Goal: Task Accomplishment & Management: Use online tool/utility

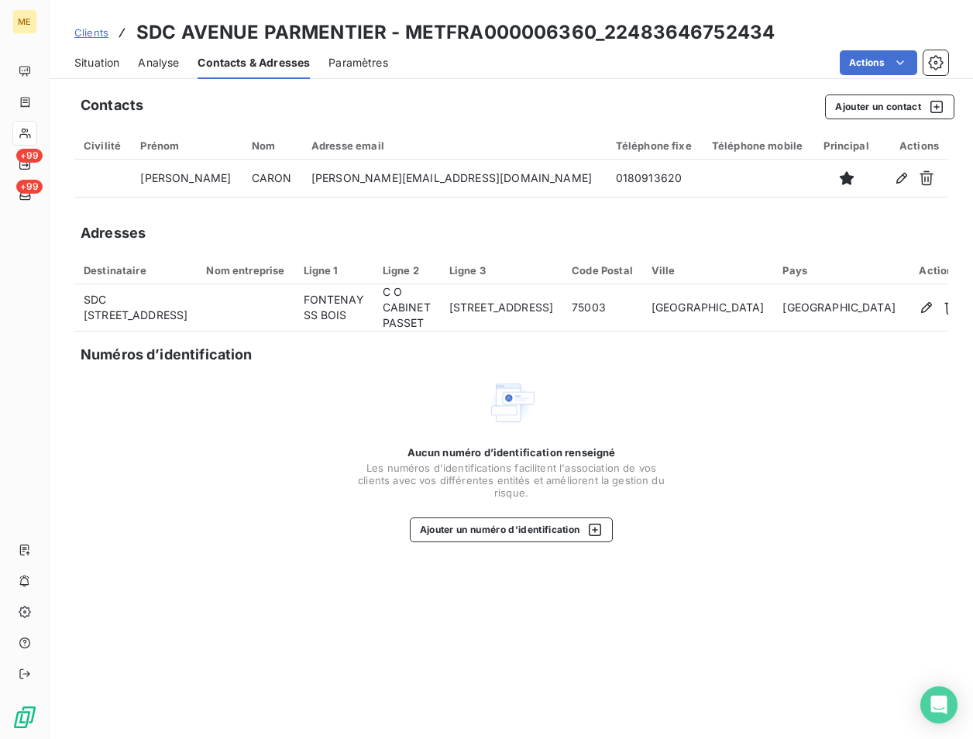
click at [90, 29] on span "Clients" at bounding box center [91, 32] width 34 height 12
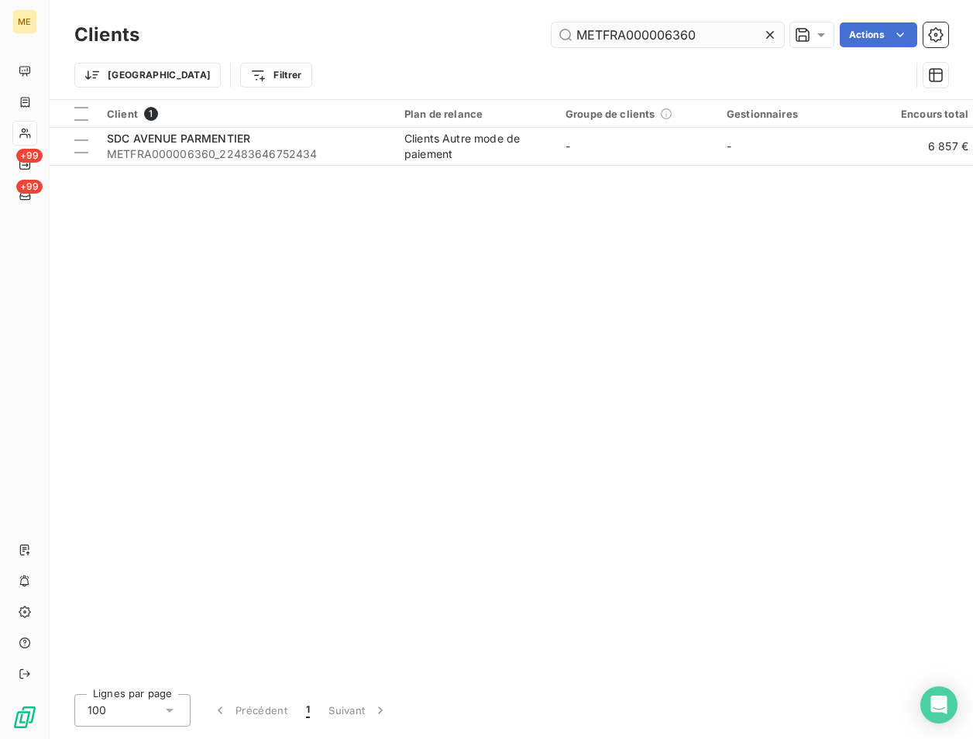
click at [609, 33] on input "METFRA000006360" at bounding box center [668, 34] width 232 height 25
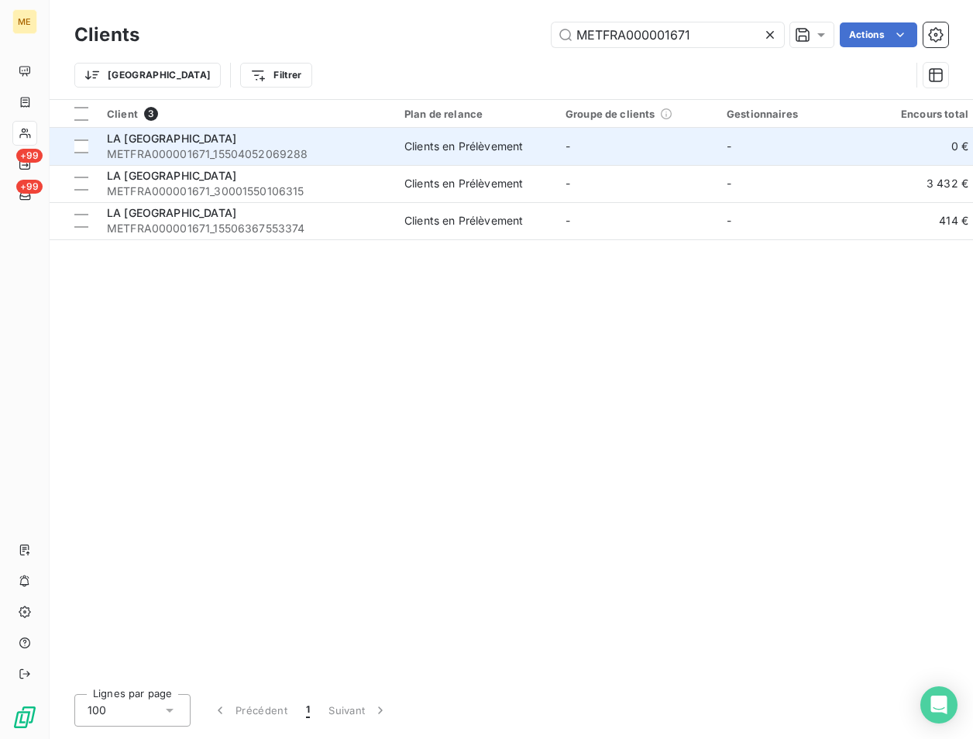
type input "METFRA000001671"
click at [219, 146] on span "METFRA000001671_15504052069288" at bounding box center [246, 153] width 279 height 15
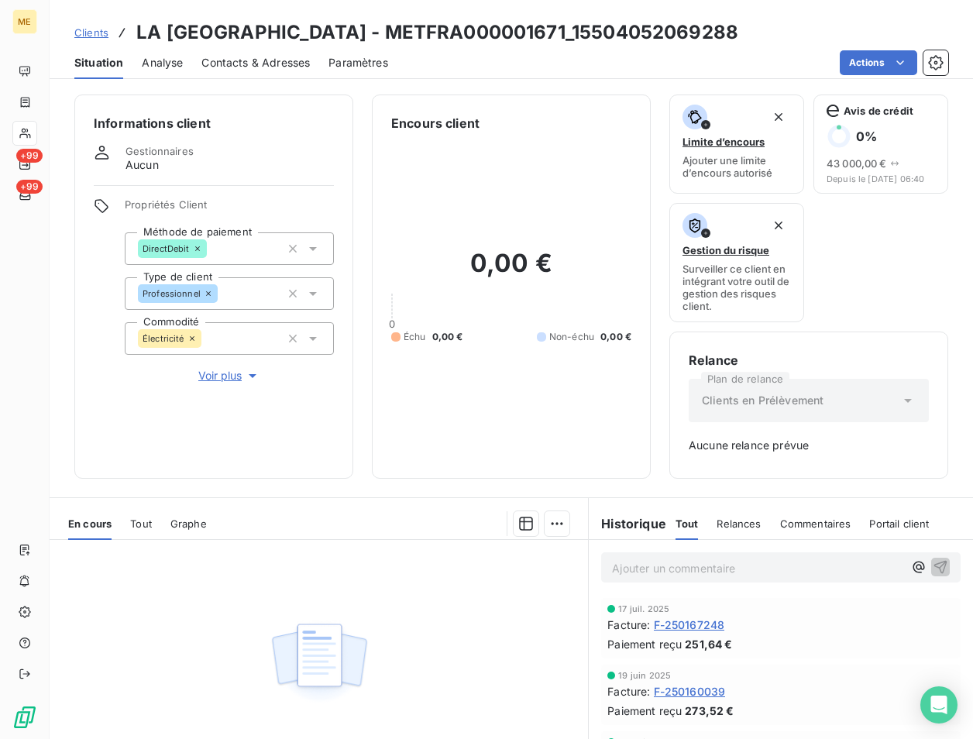
click at [91, 36] on span "Clients" at bounding box center [91, 32] width 34 height 12
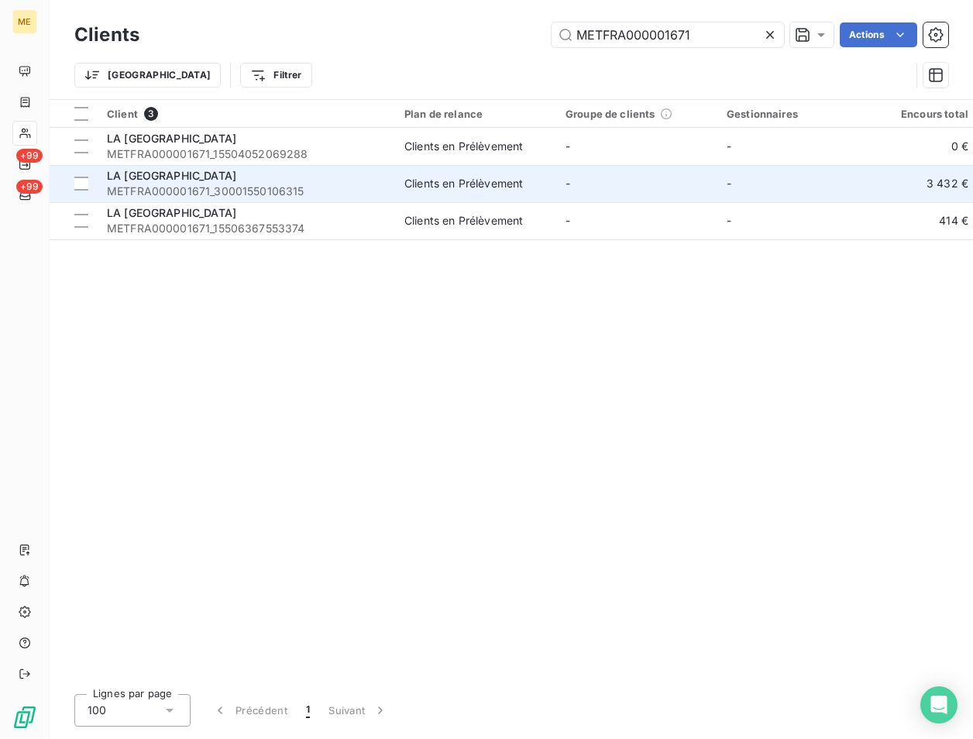
click at [192, 174] on span "LA [GEOGRAPHIC_DATA]" at bounding box center [171, 175] width 129 height 13
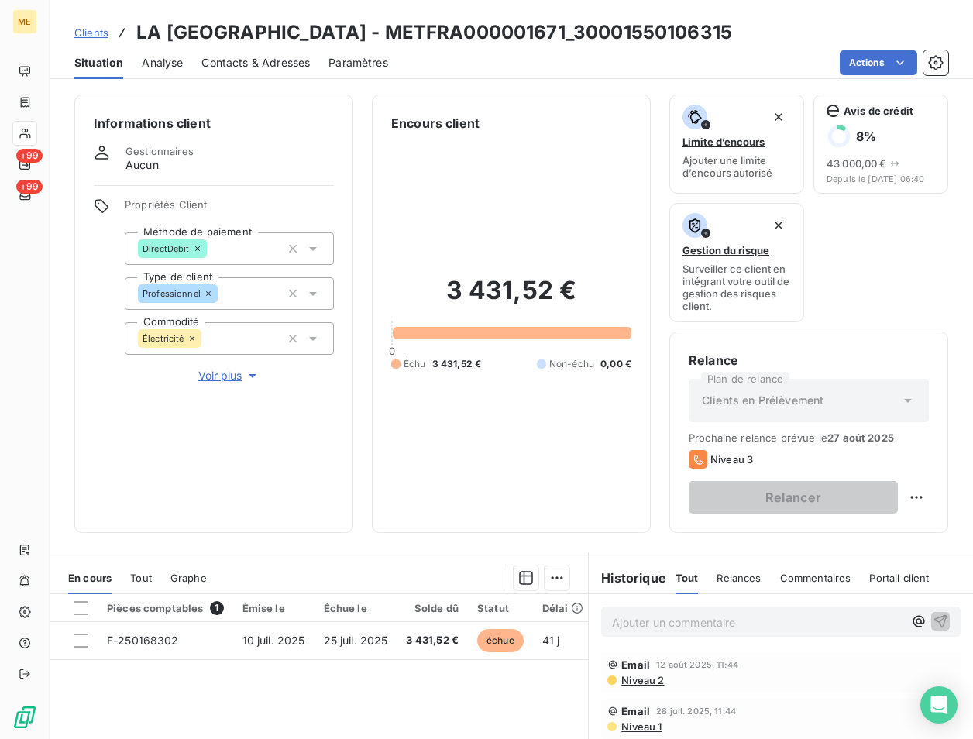
scroll to position [200, 0]
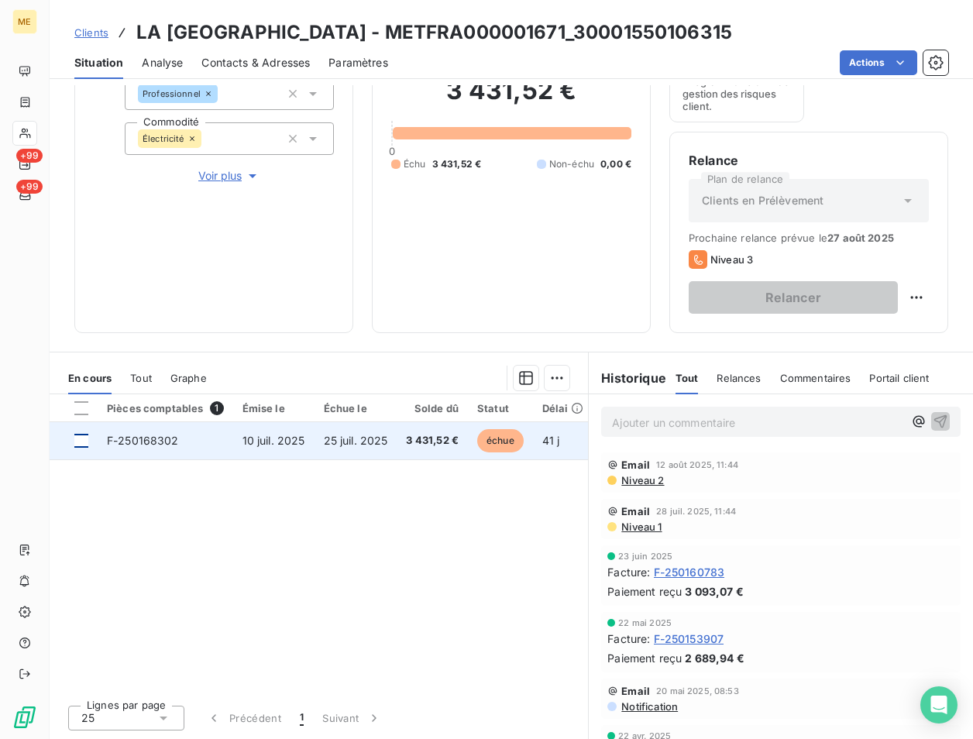
click at [84, 434] on div at bounding box center [81, 441] width 14 height 14
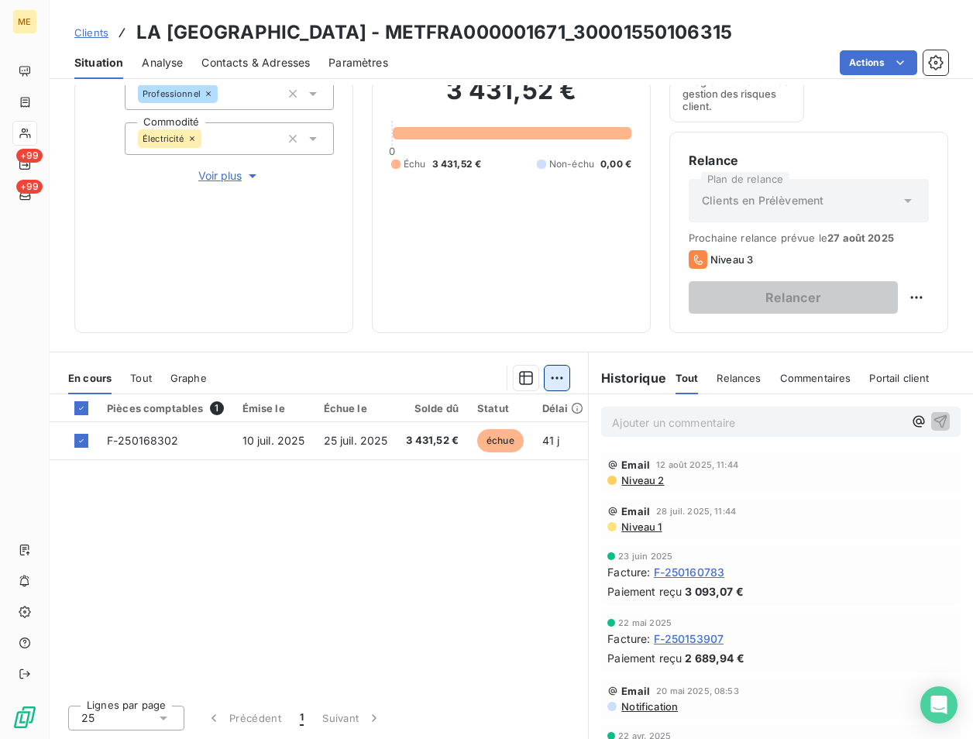
click at [551, 380] on html "ME +99 +99 Clients LA CHAPELLE SAINT MARTIN - METFRA000001671_30001550106315 Si…" at bounding box center [486, 369] width 973 height 739
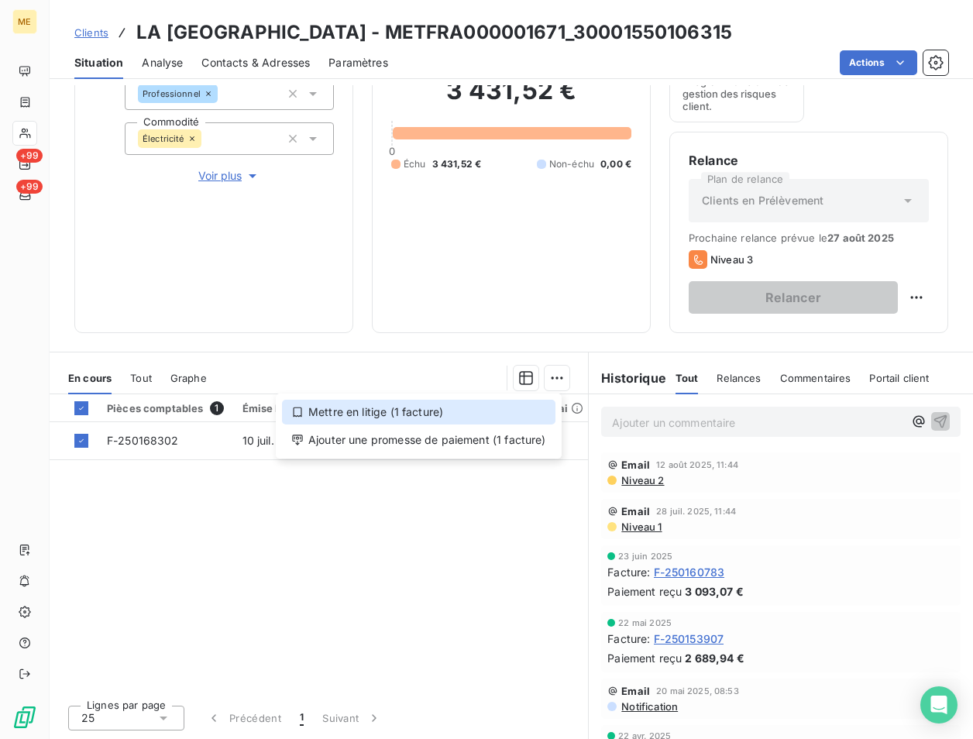
click at [363, 408] on div "Mettre en litige (1 facture)" at bounding box center [419, 412] width 274 height 25
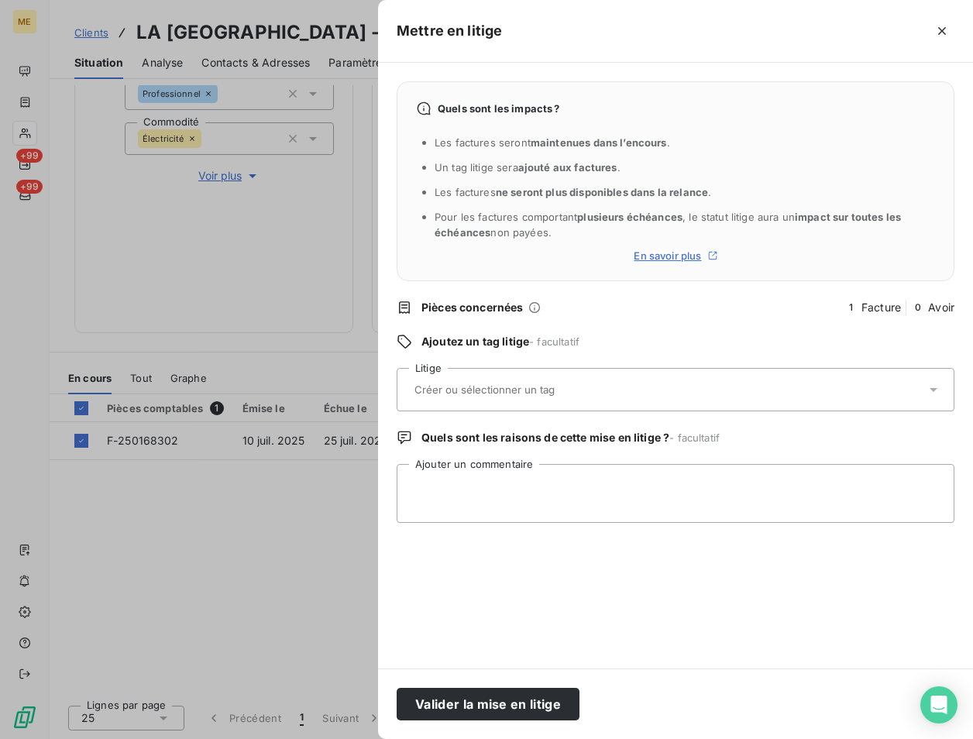
click at [520, 396] on input "text" at bounding box center [525, 390] width 225 height 14
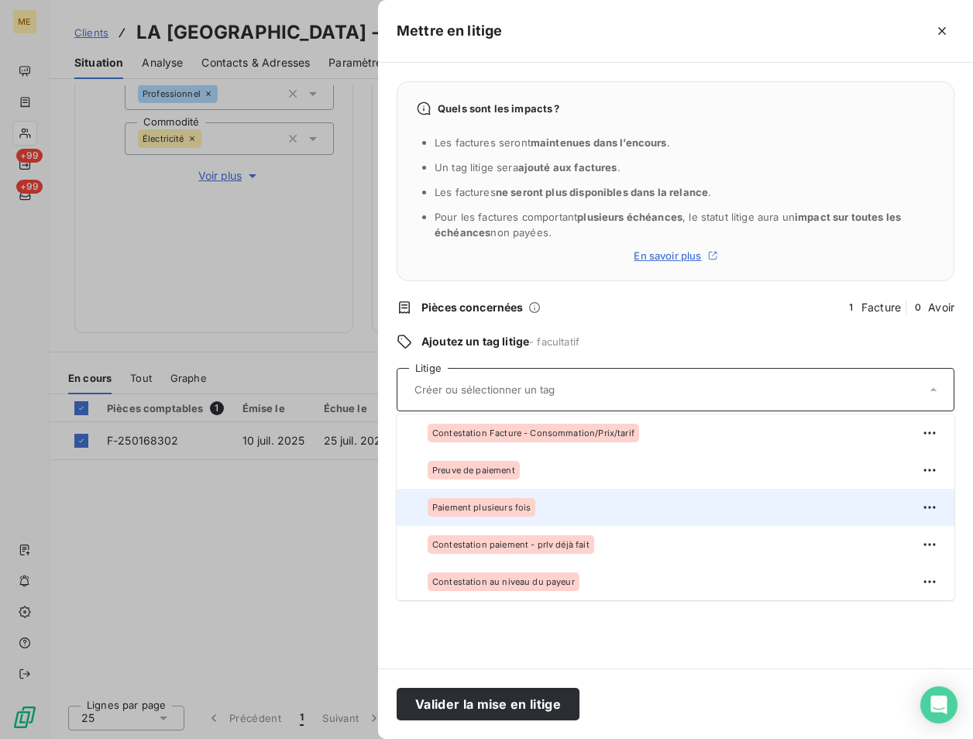
scroll to position [155, 0]
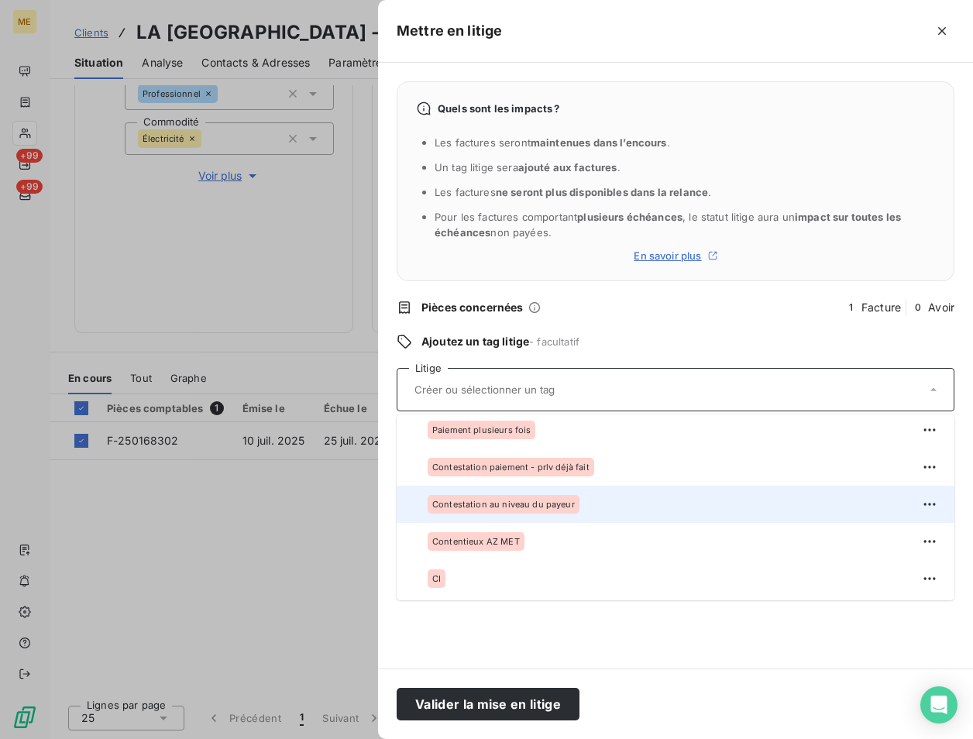
click at [533, 505] on span "Contestation au niveau du payeur" at bounding box center [503, 504] width 143 height 9
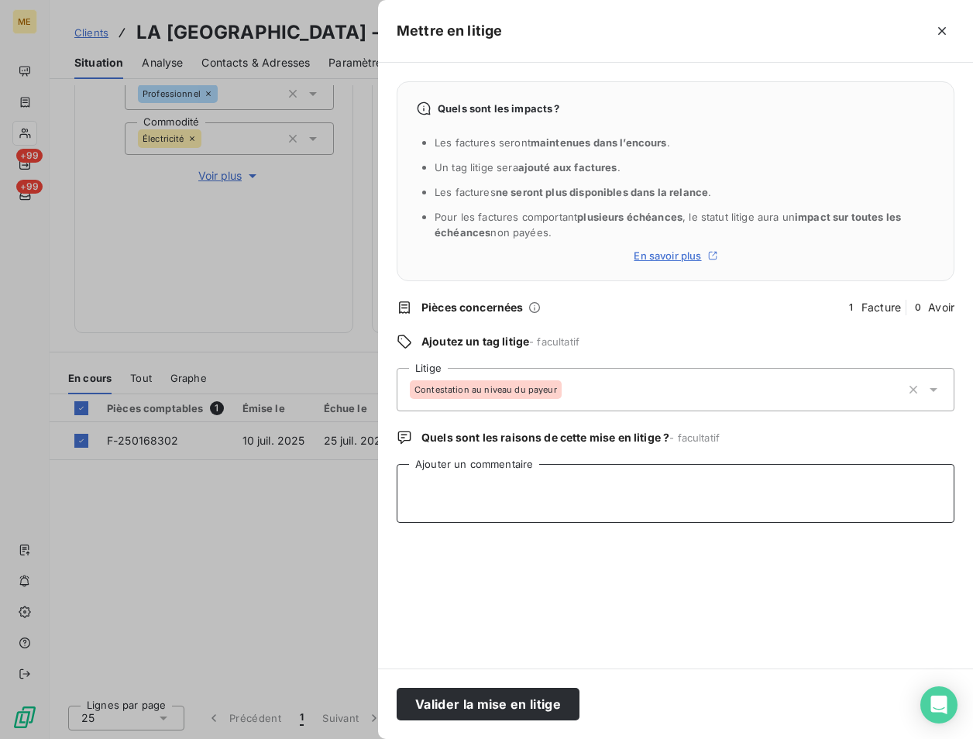
click at [531, 508] on textarea "Ajouter un commentaire" at bounding box center [676, 493] width 558 height 59
paste textarea "METFRA000001671"
type textarea "METFRA000001671"
drag, startPoint x: 540, startPoint y: 504, endPoint x: 260, endPoint y: 501, distance: 279.8
click at [263, 738] on div "Mettre en litige Quels sont les impacts ? Les factures seront maintenues dans l…" at bounding box center [486, 739] width 973 height 0
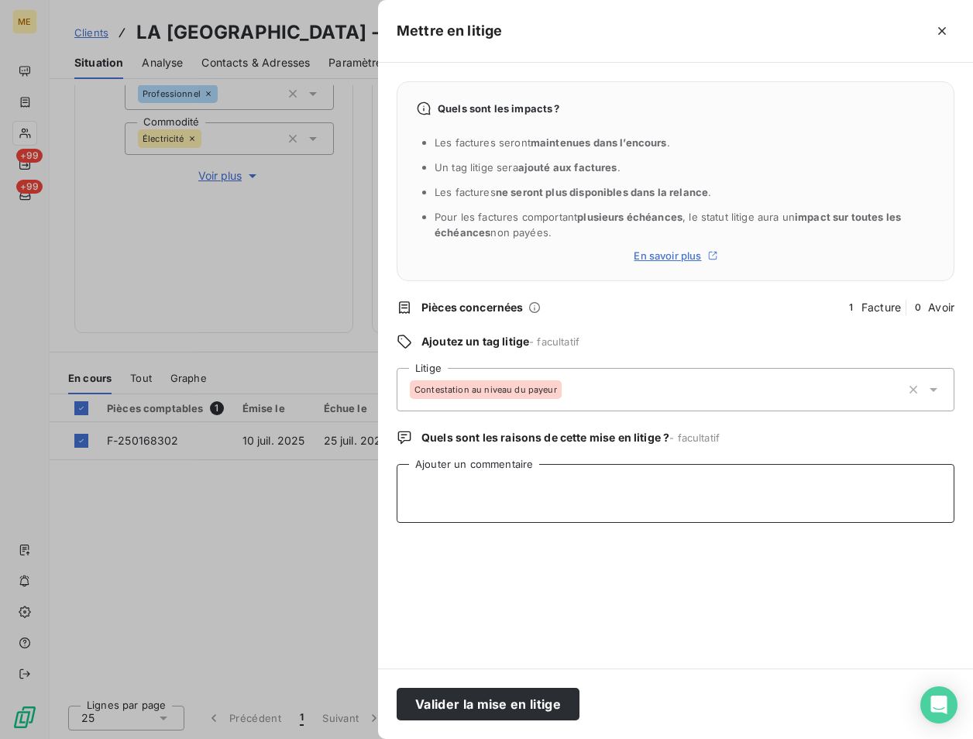
click at [472, 486] on textarea "Ajouter un commentaire" at bounding box center [676, 493] width 558 height 59
paste textarea "00095887"
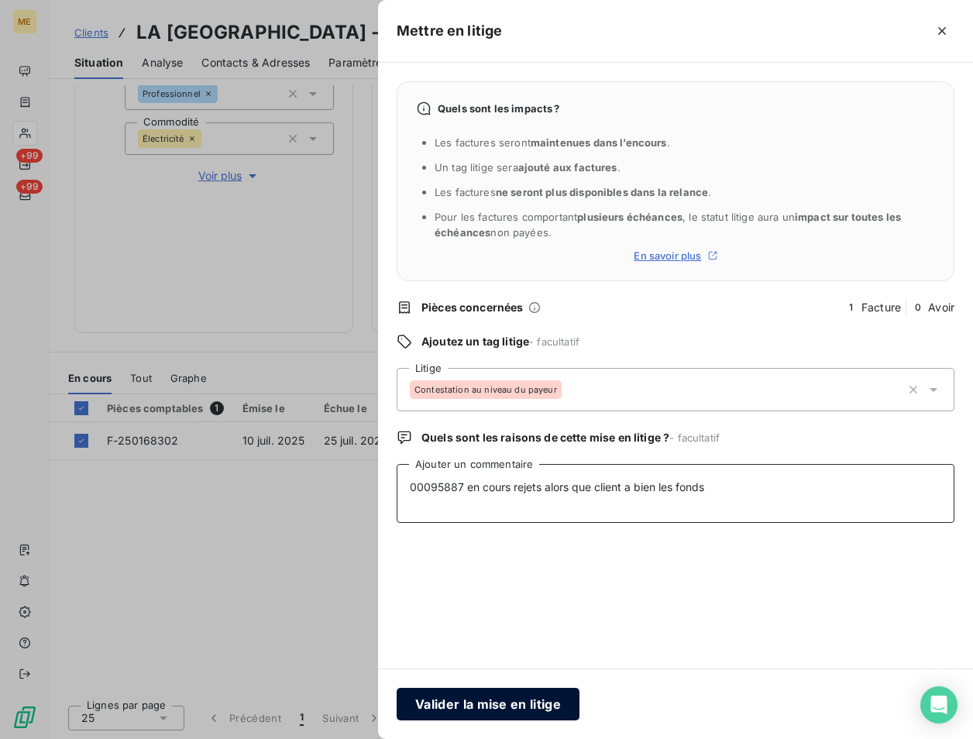
type textarea "00095887 en cours rejets alors que client a bien les fonds"
click at [511, 697] on button "Valider la mise en litige" at bounding box center [488, 704] width 183 height 33
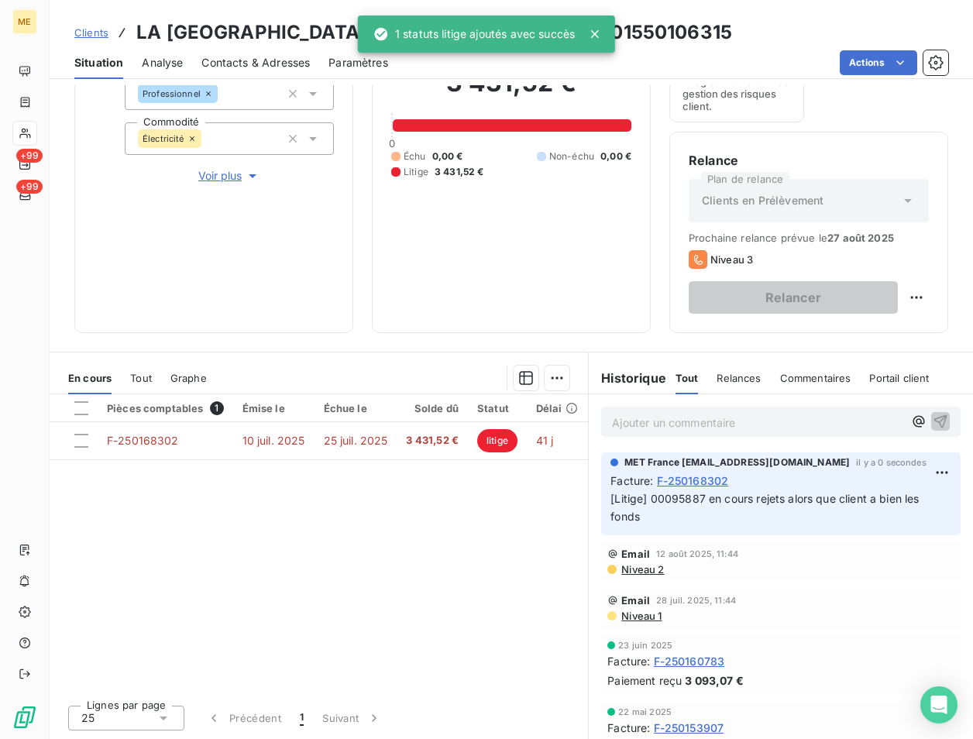
scroll to position [146, 0]
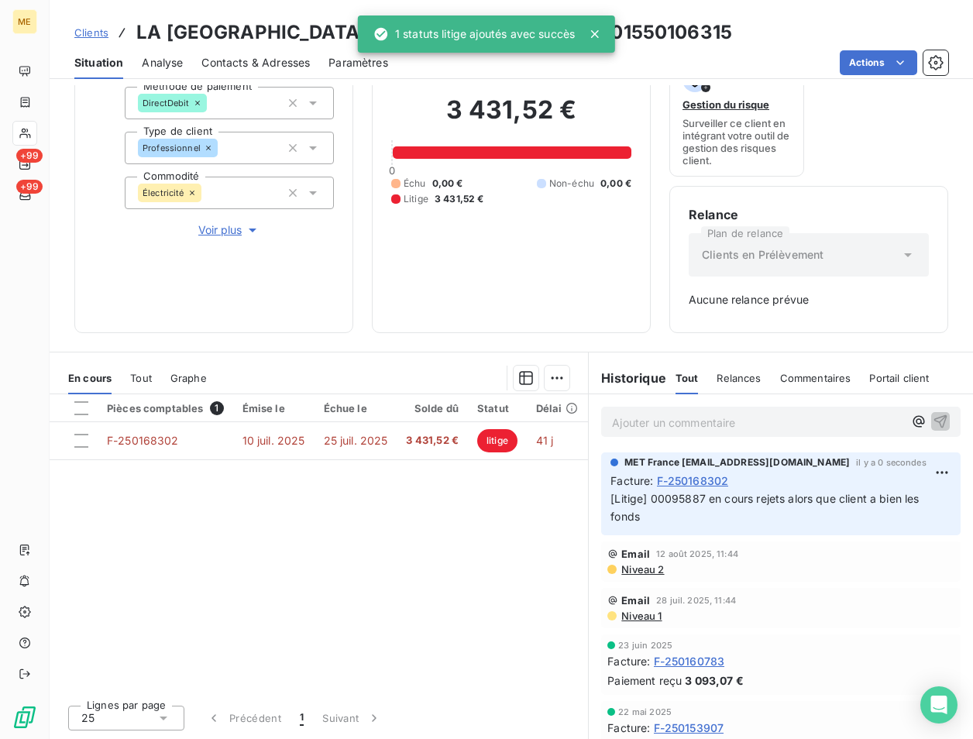
click at [94, 32] on span "Clients" at bounding box center [91, 32] width 34 height 12
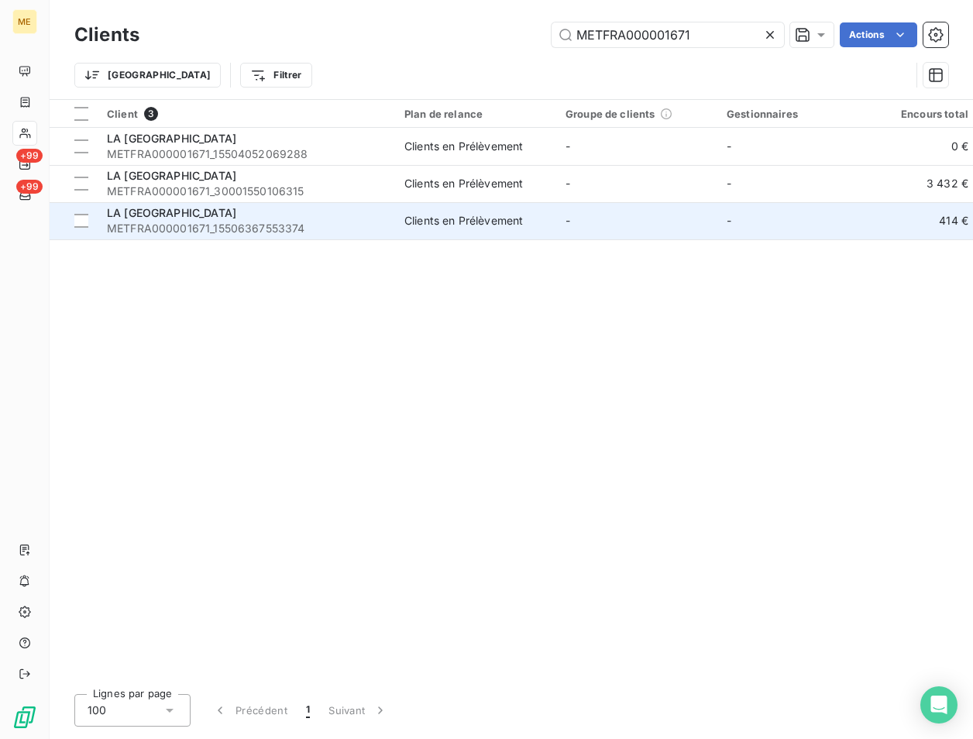
click at [193, 205] on div "LA [GEOGRAPHIC_DATA]" at bounding box center [246, 212] width 279 height 15
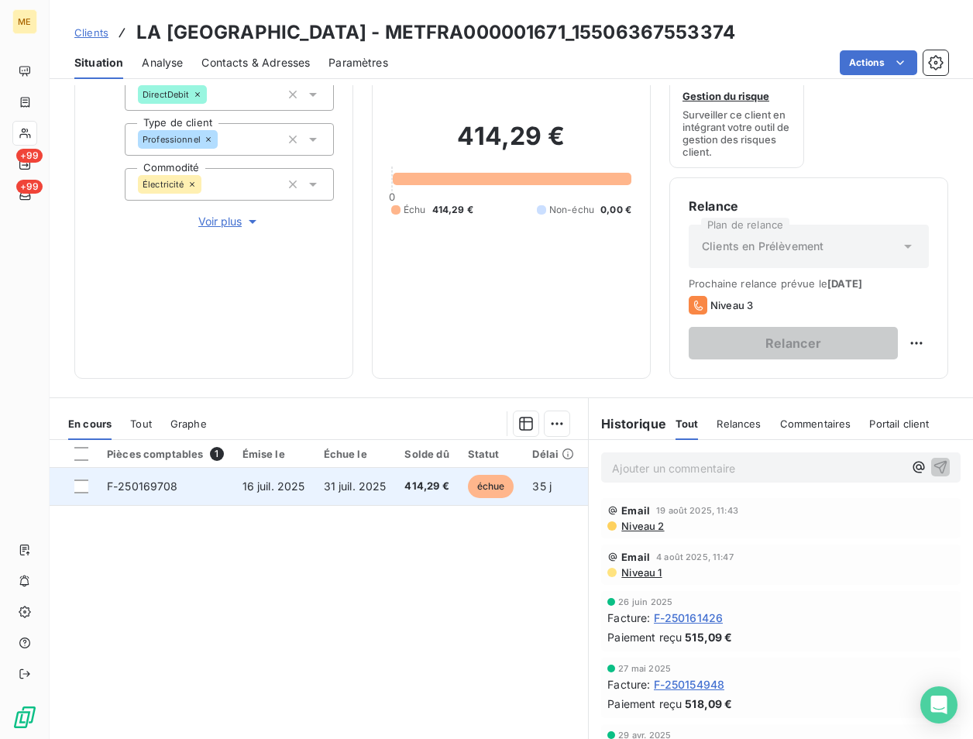
scroll to position [155, 0]
click at [89, 491] on td at bounding box center [74, 485] width 48 height 37
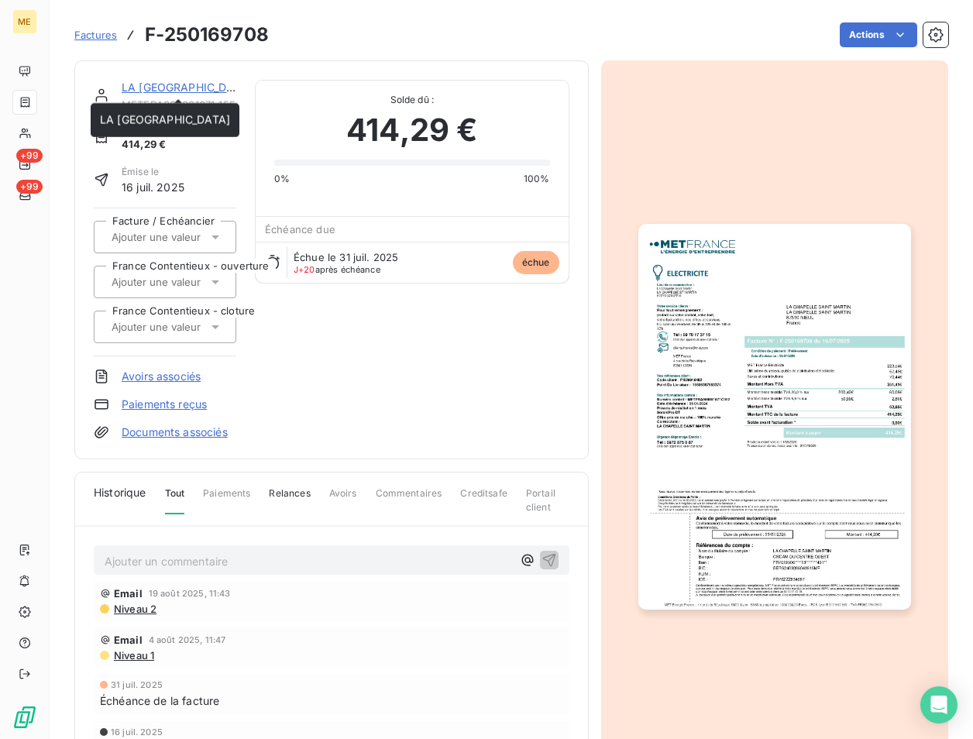
click at [191, 84] on link "LA [GEOGRAPHIC_DATA]" at bounding box center [187, 87] width 130 height 13
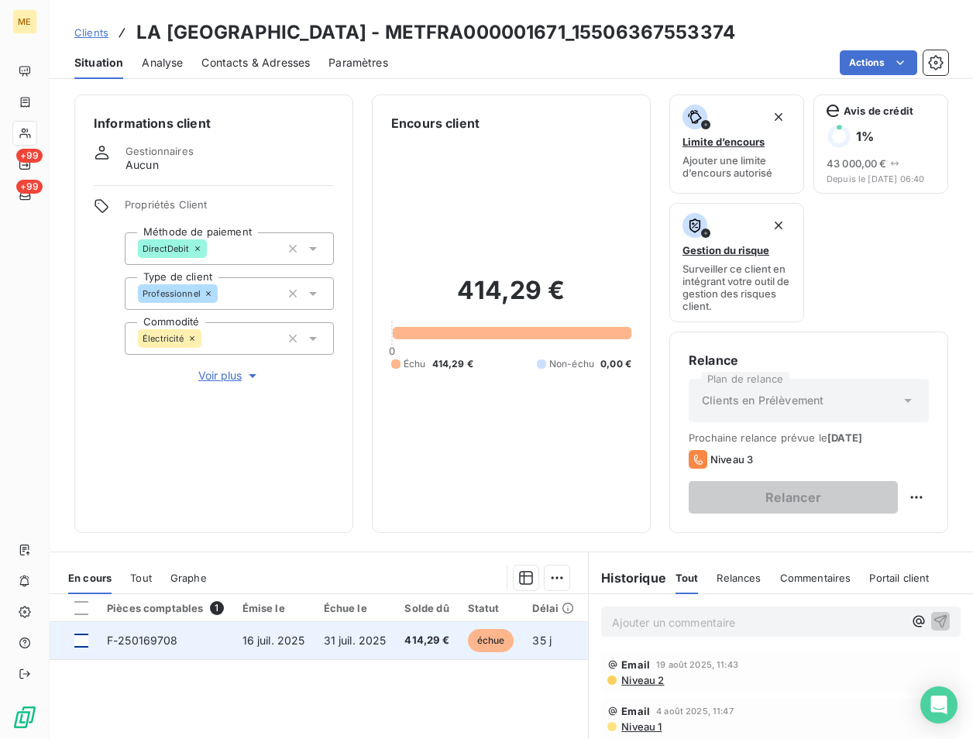
click at [86, 635] on div at bounding box center [81, 641] width 14 height 14
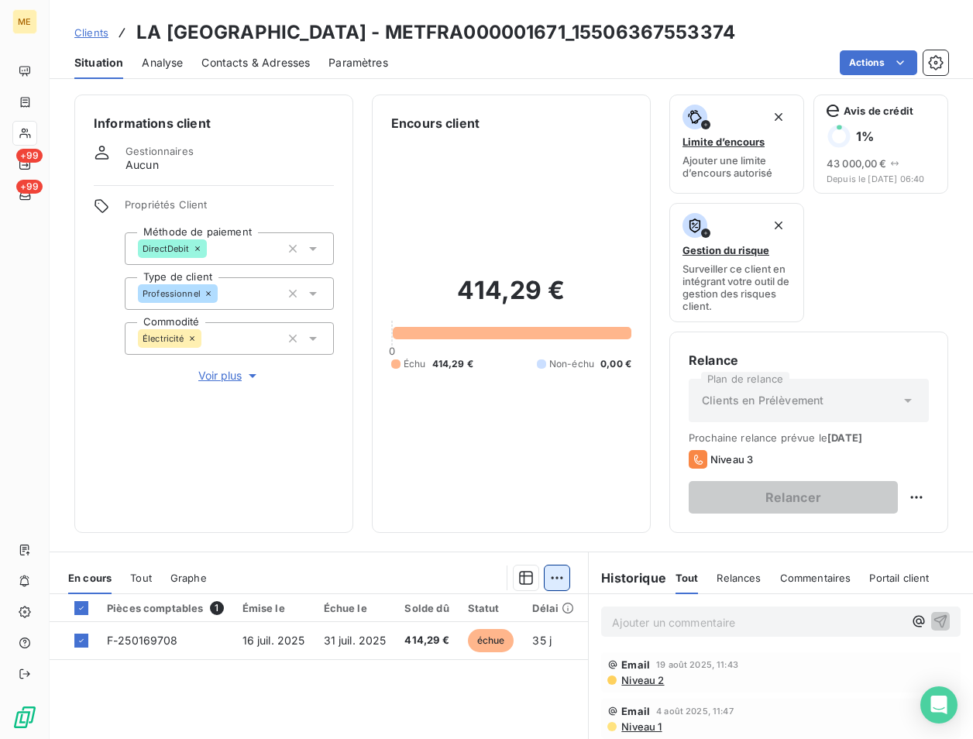
click at [553, 580] on html "ME +99 +99 Clients LA CHAPELLE SAINT MARTIN - METFRA000001671_15506367553374 Si…" at bounding box center [486, 369] width 973 height 739
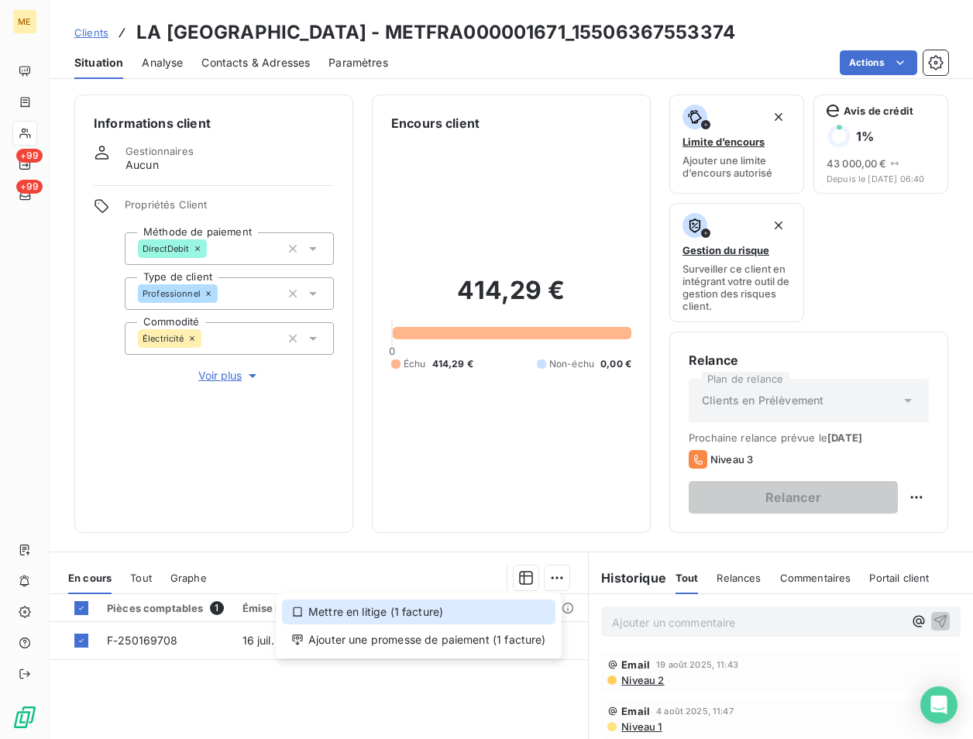
click at [401, 612] on div "Mettre en litige (1 facture)" at bounding box center [419, 612] width 274 height 25
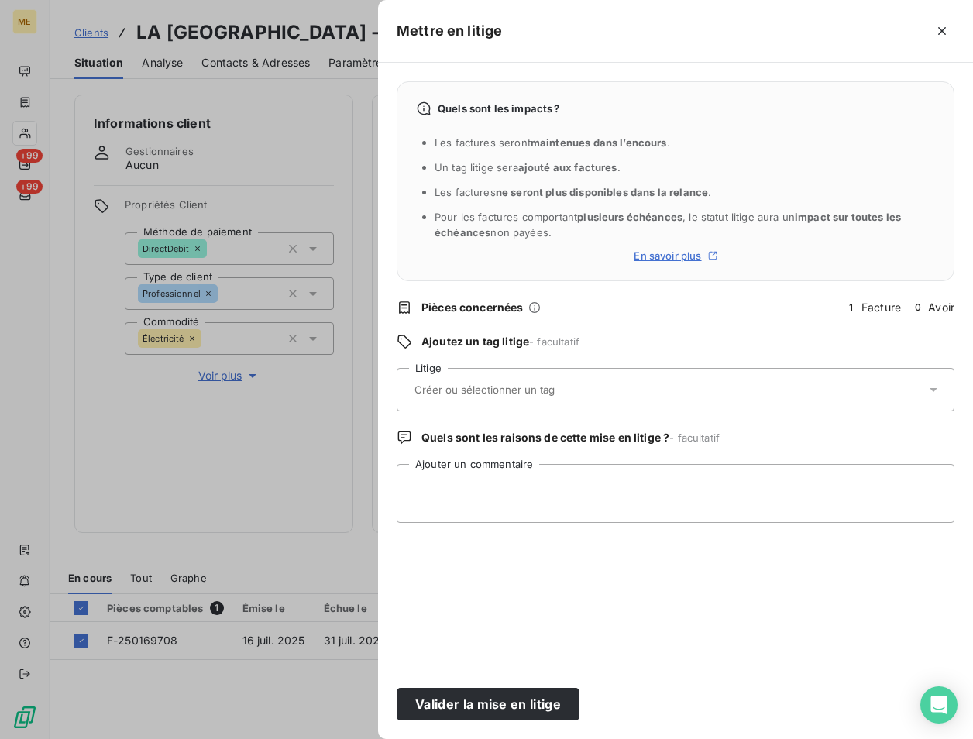
click at [477, 383] on input "text" at bounding box center [525, 390] width 225 height 14
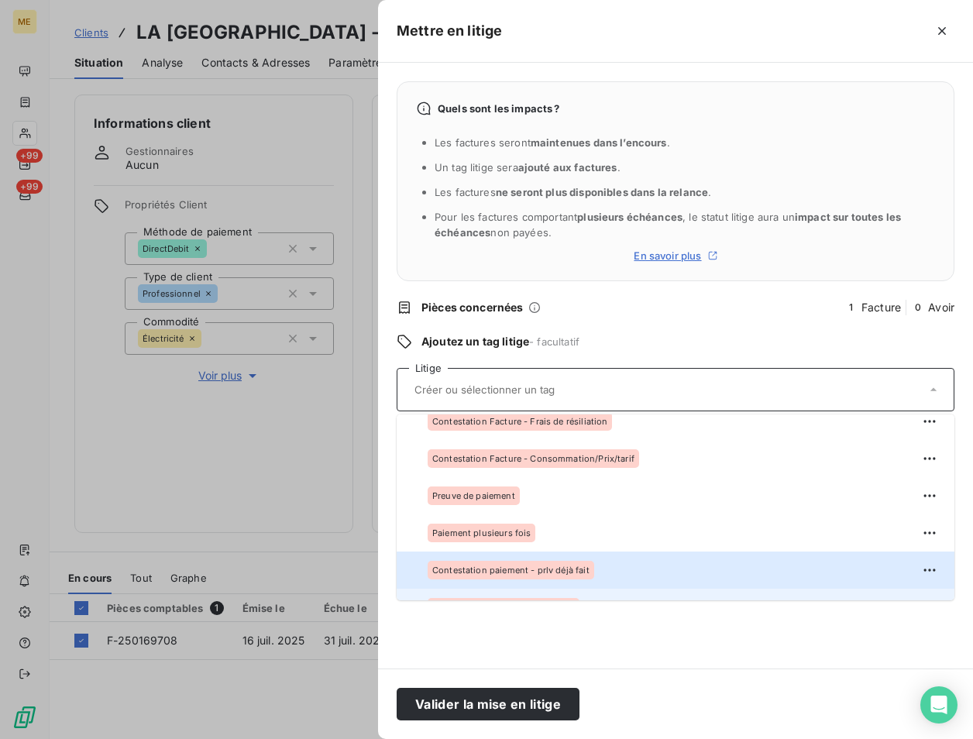
scroll to position [155, 0]
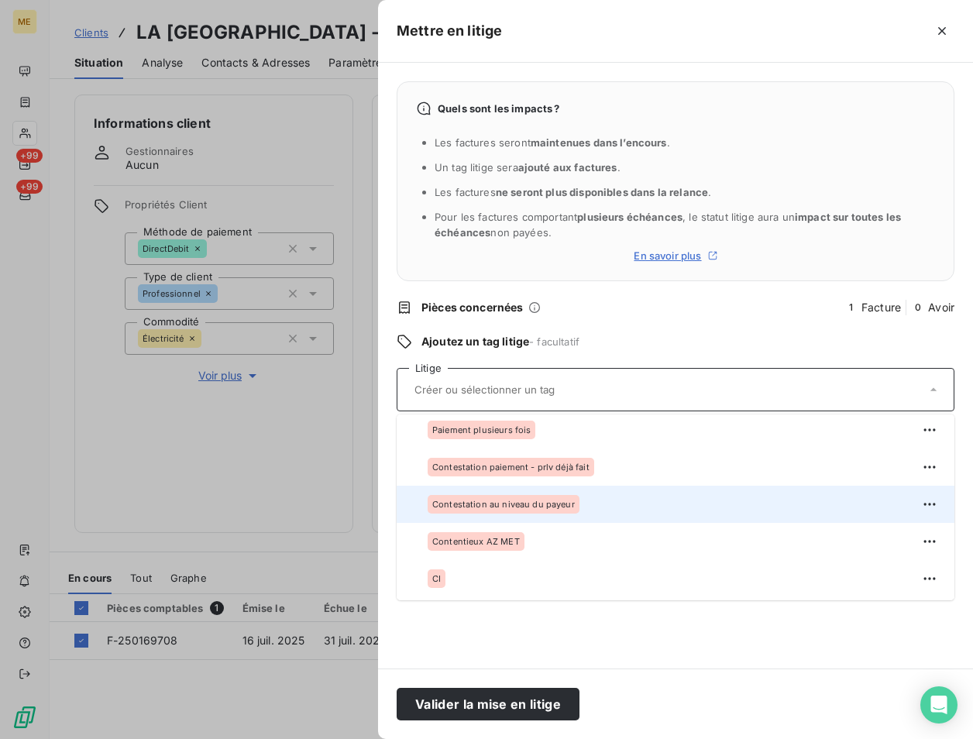
click at [499, 508] on span "Contestation au niveau du payeur" at bounding box center [503, 504] width 143 height 9
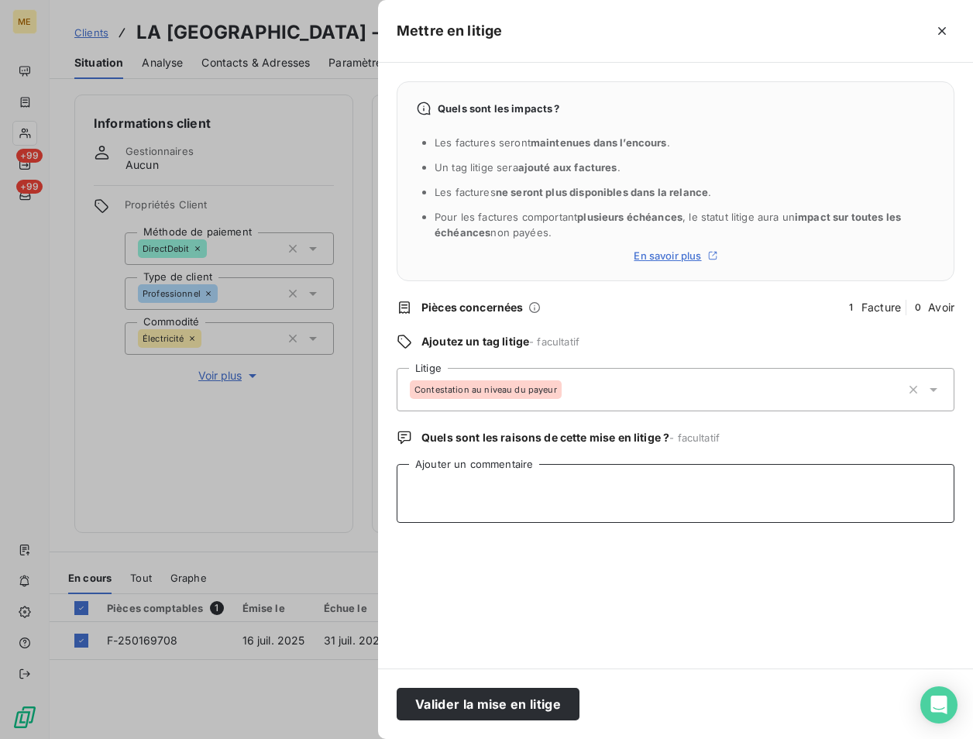
click at [493, 515] on textarea "Ajouter un commentaire" at bounding box center [676, 493] width 558 height 59
paste textarea "00095887 en cours rejets alors que client a bien les fonds"
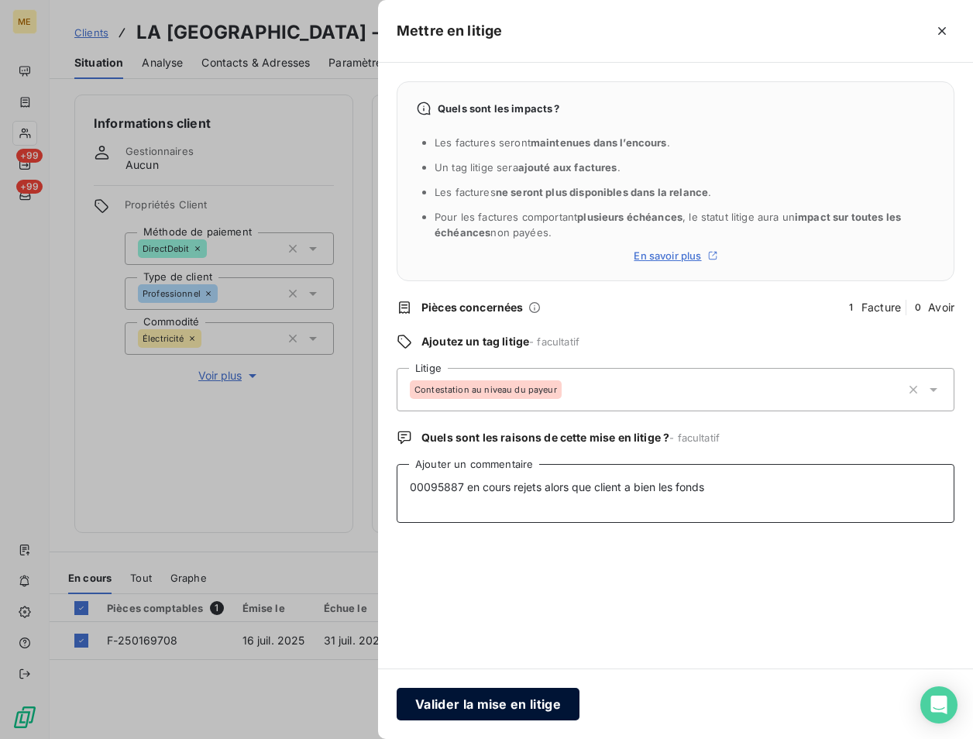
type textarea "00095887 en cours rejets alors que client a bien les fonds"
click at [511, 704] on button "Valider la mise en litige" at bounding box center [488, 704] width 183 height 33
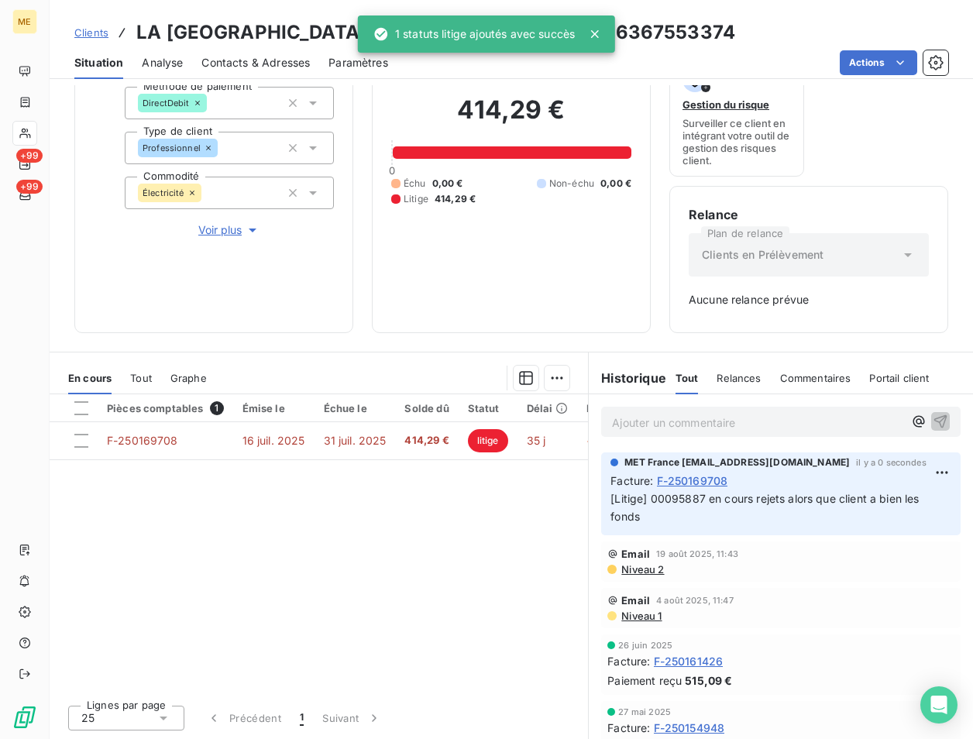
scroll to position [0, 0]
